Goal: Find specific page/section: Find specific page/section

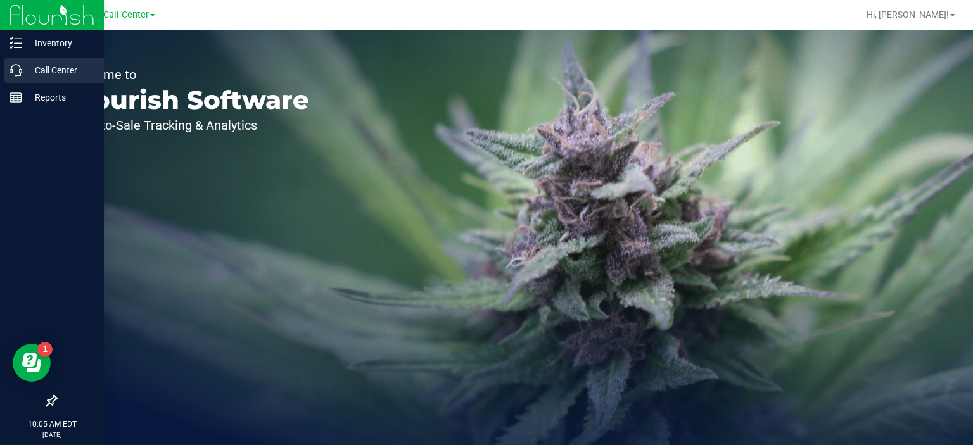
click at [65, 68] on p "Call Center" at bounding box center [60, 70] width 76 height 15
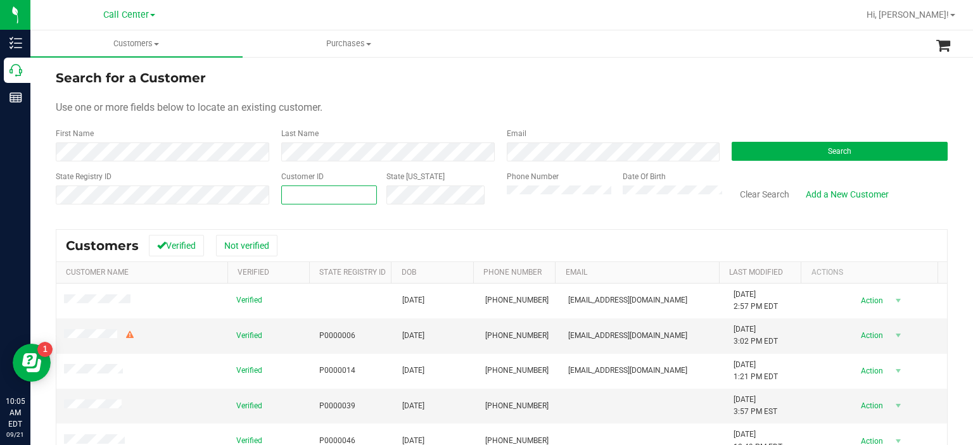
click at [296, 193] on span at bounding box center [329, 195] width 96 height 19
paste input "1503384"
type input "1503384"
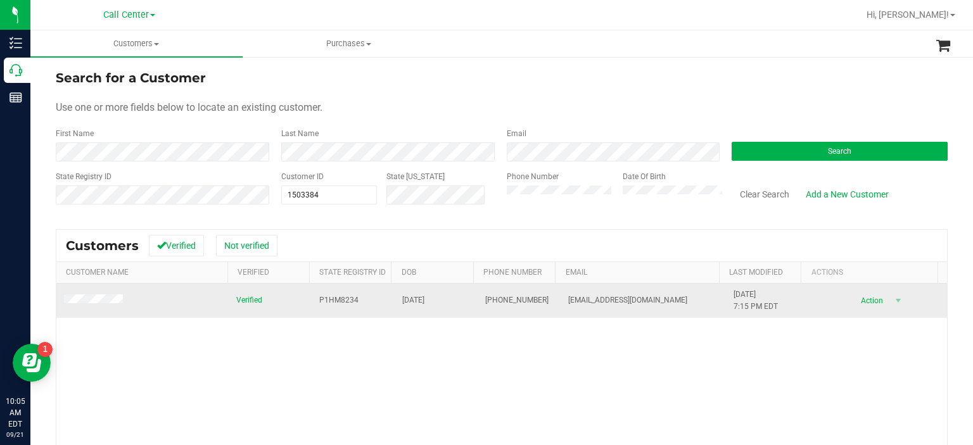
click at [322, 298] on span "P1HM8234" at bounding box center [338, 300] width 39 height 12
copy span "P1HM8234"
